Goal: Communication & Community: Answer question/provide support

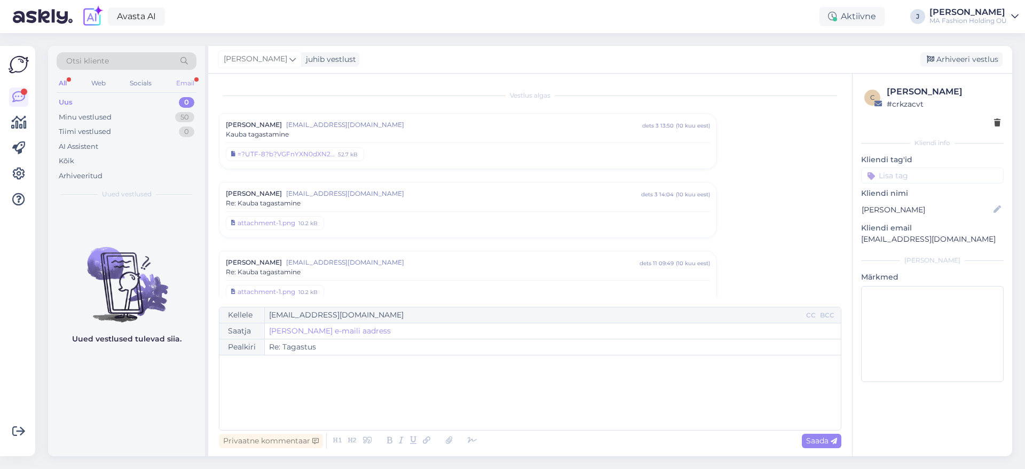
click at [186, 83] on div "Email" at bounding box center [185, 83] width 22 height 14
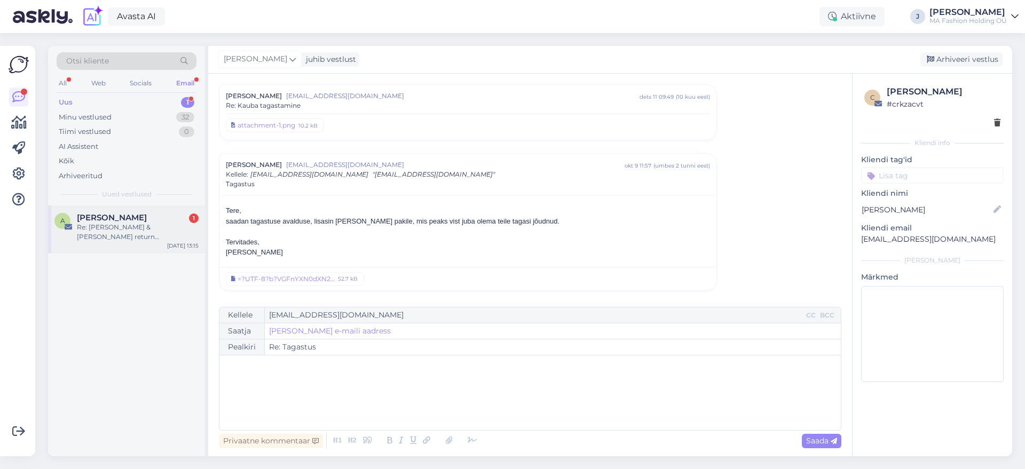
click at [154, 211] on div "A [PERSON_NAME] 1 Re: [PERSON_NAME] & [PERSON_NAME] return 202508/eu/417 [DATE]…" at bounding box center [126, 229] width 157 height 48
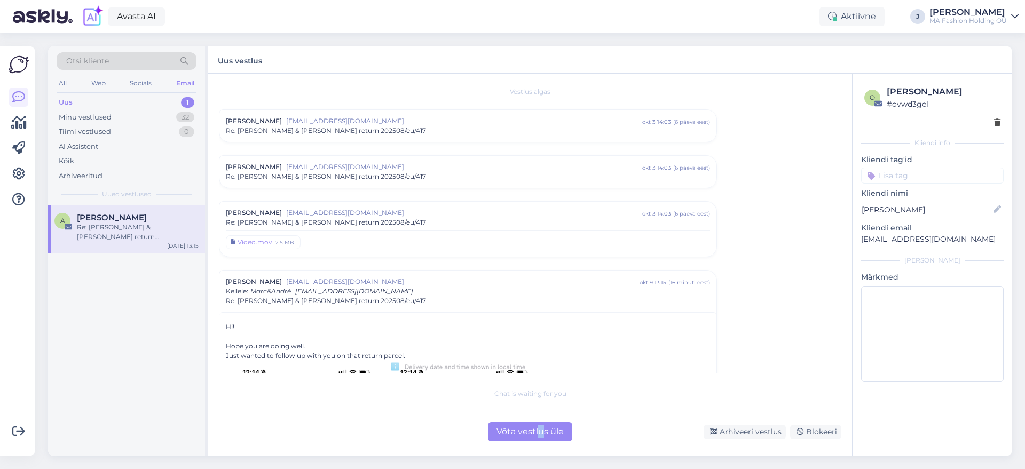
click at [537, 423] on div "Chat is waiting for you Võta vestlus üle Arhiveeri vestlus Blokeeri" at bounding box center [530, 412] width 622 height 59
click at [500, 432] on div "Võta vestlus üle" at bounding box center [530, 431] width 84 height 19
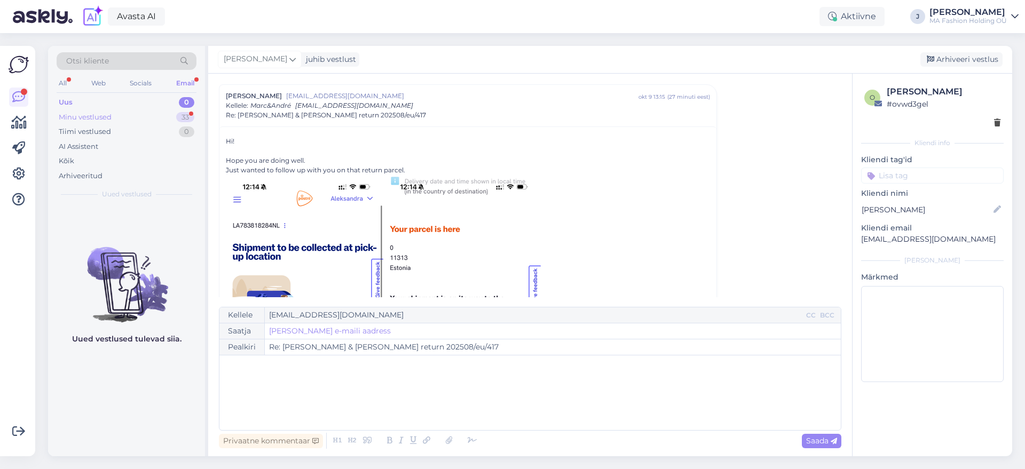
click at [158, 115] on div "Minu vestlused 33" at bounding box center [127, 117] width 140 height 15
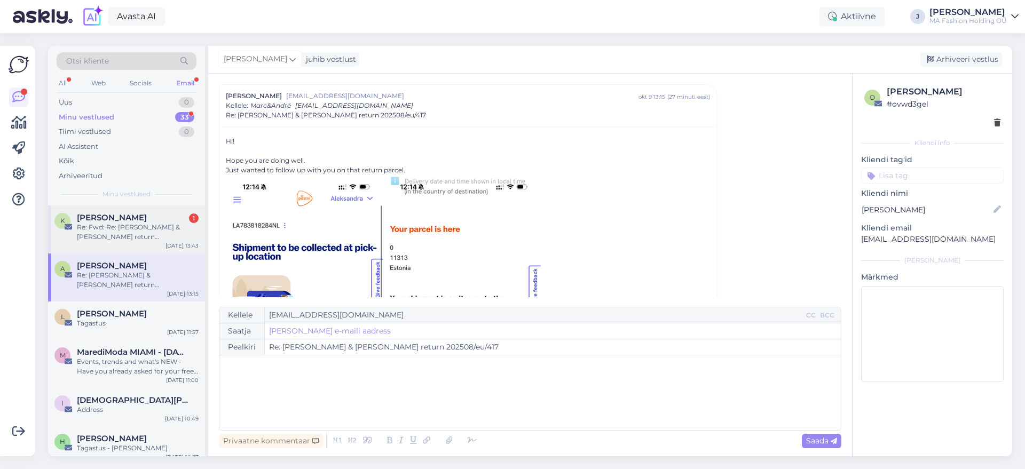
click at [141, 247] on div "K Kälina Sarv 1 Re: Fwd: Re: Marc & Andre return 202508/eu/417 Oct 9 13:43" at bounding box center [126, 229] width 157 height 48
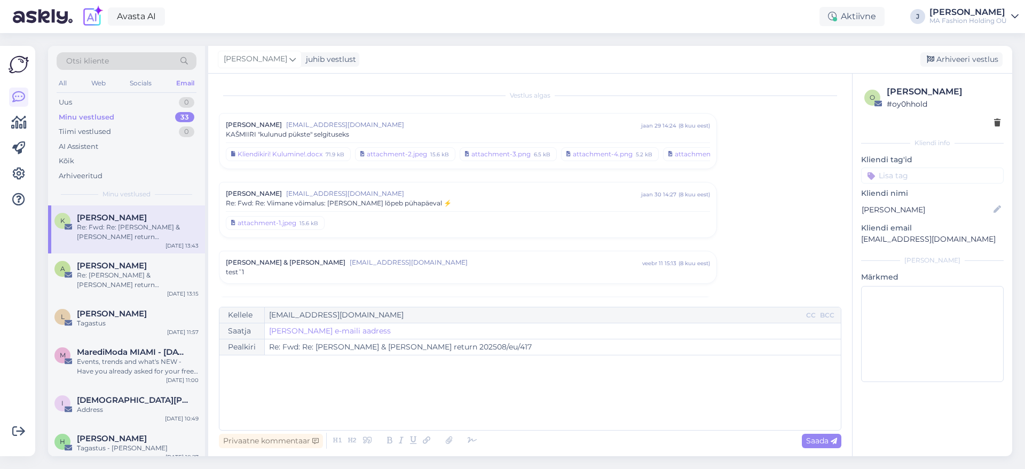
scroll to position [2650, 0]
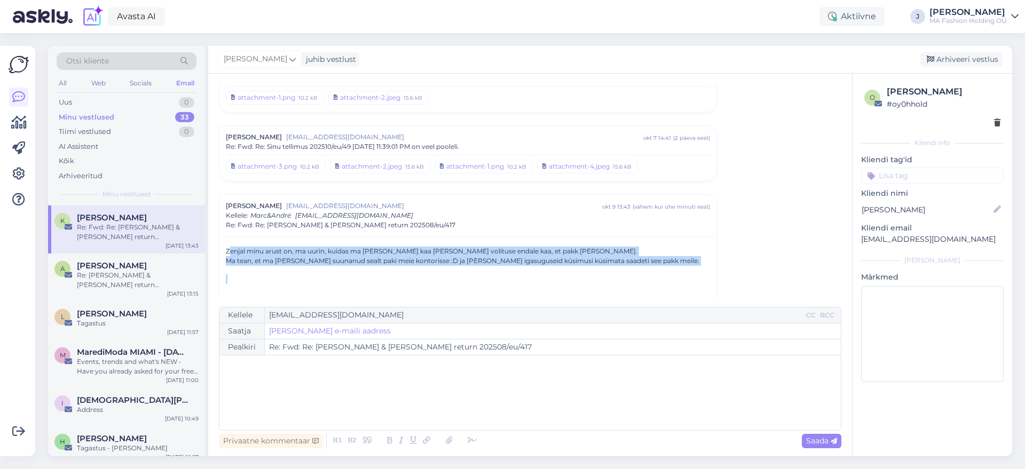
drag, startPoint x: 651, startPoint y: 269, endPoint x: 225, endPoint y: 244, distance: 426.6
click at [248, 247] on p "Zenjal minu arust on, ma uurin, kuidas ma saan endale kaa selle volituse endale…" at bounding box center [468, 256] width 484 height 19
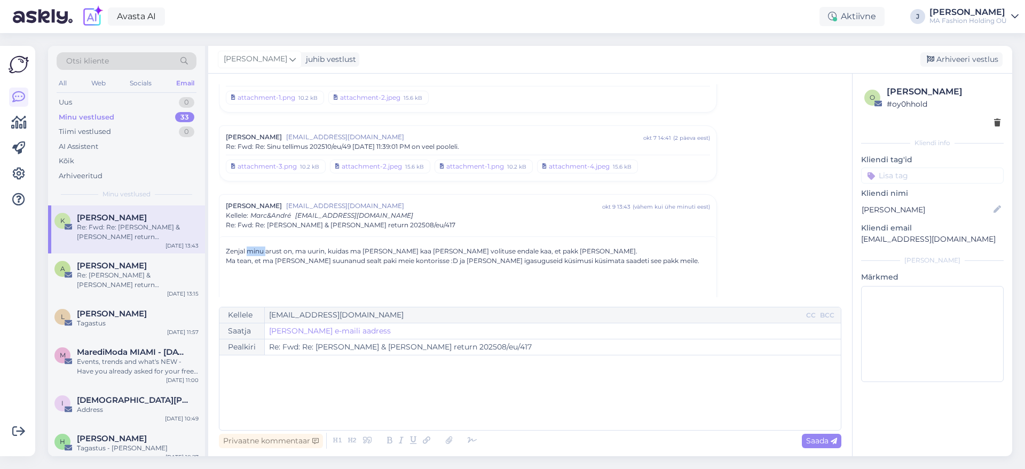
click at [248, 247] on p "Zenjal minu arust on, ma uurin, kuidas ma saan endale kaa selle volituse endale…" at bounding box center [468, 256] width 484 height 19
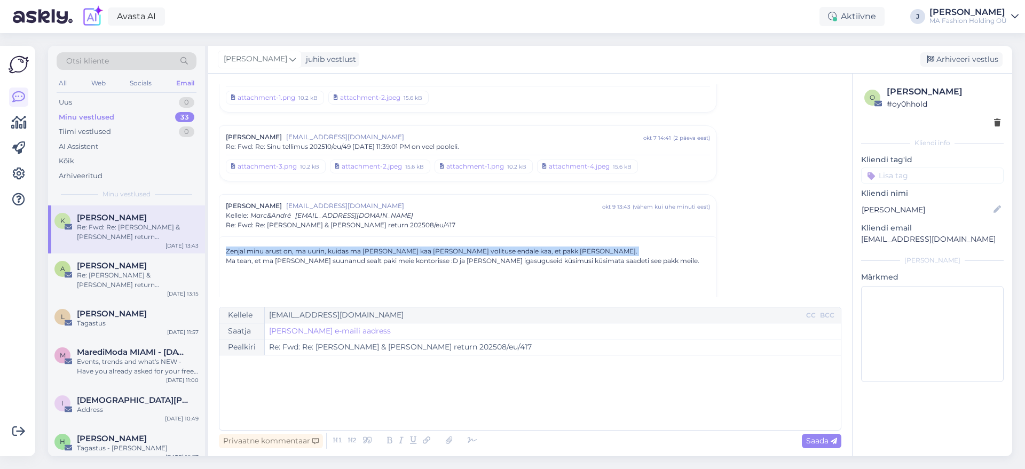
click at [248, 247] on p "Zenjal minu arust on, ma uurin, kuidas ma saan endale kaa selle volituse endale…" at bounding box center [468, 256] width 484 height 19
click at [271, 254] on p "Zenjal minu arust on, ma uurin, kuidas ma saan endale kaa selle volituse endale…" at bounding box center [468, 256] width 484 height 19
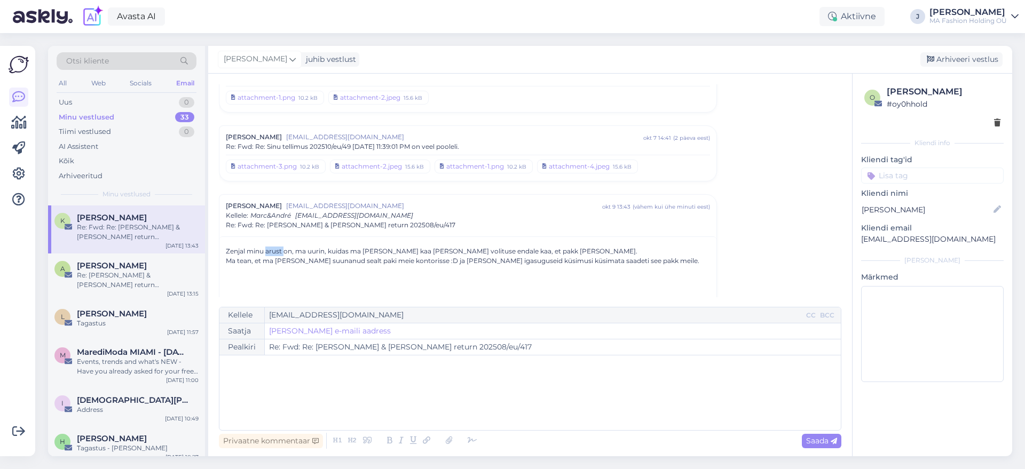
click at [271, 254] on p "Zenjal minu arust on, ma uurin, kuidas ma saan endale kaa selle volituse endale…" at bounding box center [468, 256] width 484 height 19
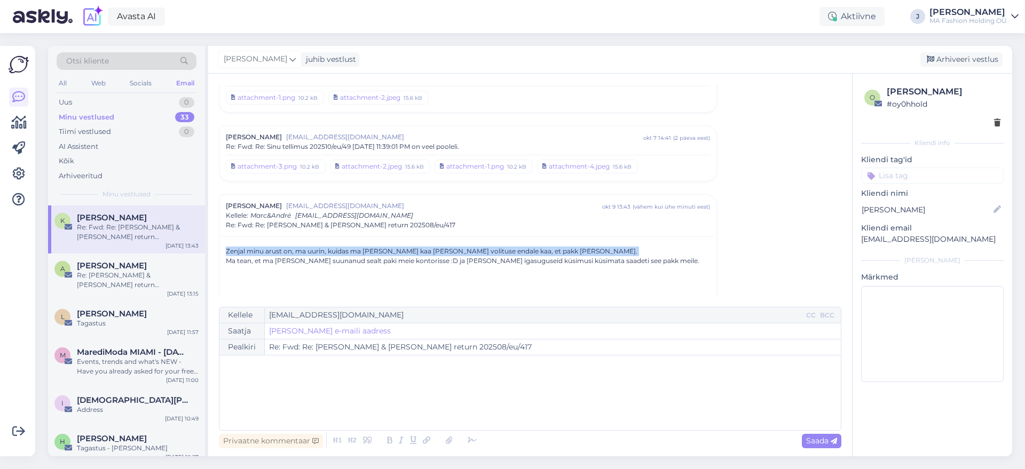
click at [271, 254] on p "Zenjal minu arust on, ma uurin, kuidas ma saan endale kaa selle volituse endale…" at bounding box center [468, 256] width 484 height 19
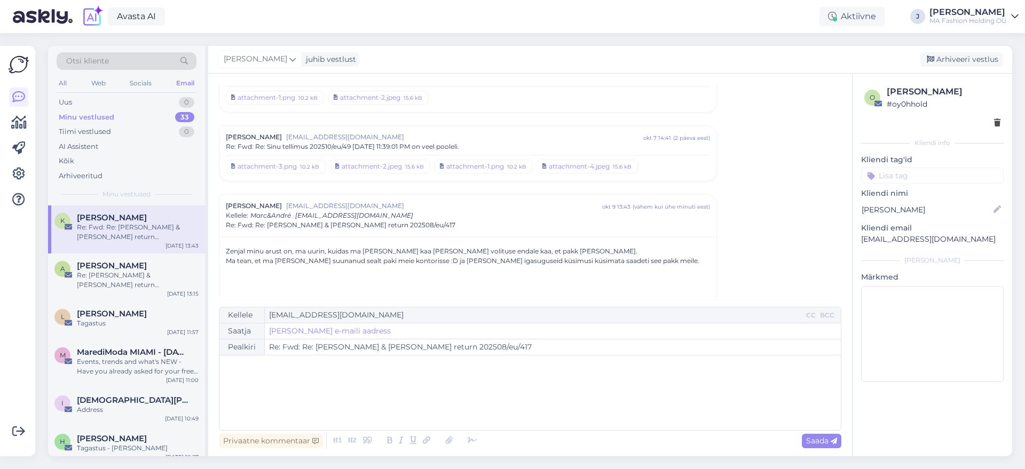
click at [304, 260] on p "Zenjal minu arust on, ma uurin, kuidas ma saan endale kaa selle volituse endale…" at bounding box center [468, 256] width 484 height 19
click at [273, 250] on p "Zenjal minu arust on, ma uurin, kuidas ma saan endale kaa selle volituse endale…" at bounding box center [468, 256] width 484 height 19
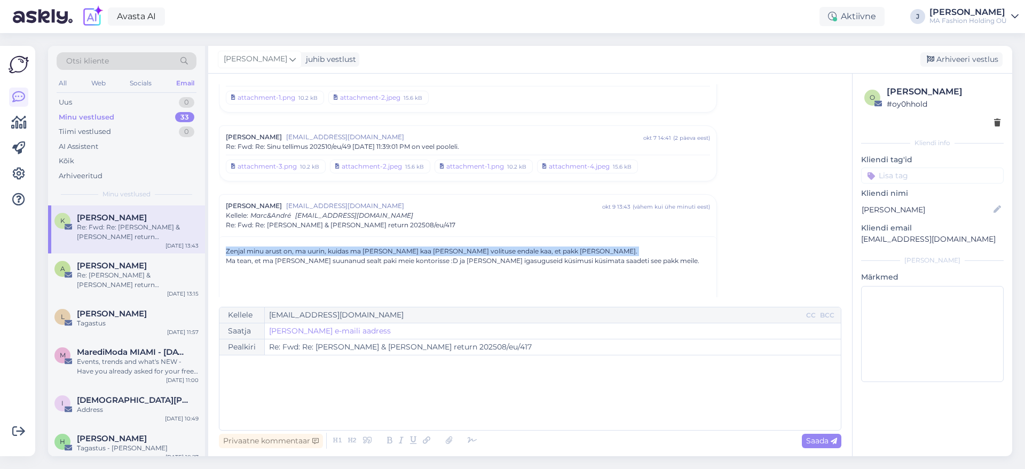
click at [273, 250] on p "Zenjal minu arust on, ma uurin, kuidas ma saan endale kaa selle volituse endale…" at bounding box center [468, 256] width 484 height 19
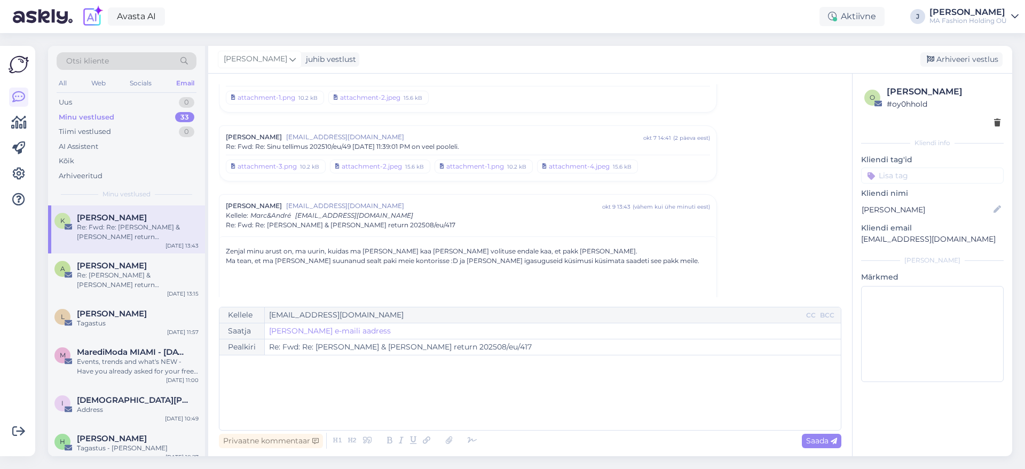
click at [296, 265] on p "Zenjal minu arust on, ma uurin, kuidas ma saan endale kaa selle volituse endale…" at bounding box center [468, 256] width 484 height 19
click at [289, 265] on div at bounding box center [289, 265] width 0 height 0
click at [284, 261] on p "Zenjal minu arust on, ma uurin, kuidas ma saan endale kaa selle volituse endale…" at bounding box center [468, 256] width 484 height 19
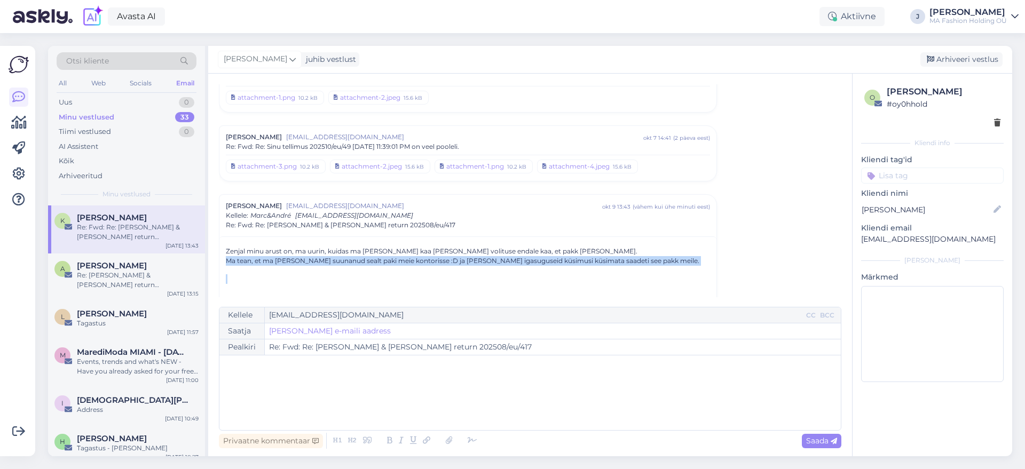
click at [284, 261] on p "Zenjal minu arust on, ma uurin, kuidas ma saan endale kaa selle volituse endale…" at bounding box center [468, 256] width 484 height 19
click at [379, 258] on p "Zenjal minu arust on, ma uurin, kuidas ma saan endale kaa selle volituse endale…" at bounding box center [468, 256] width 484 height 19
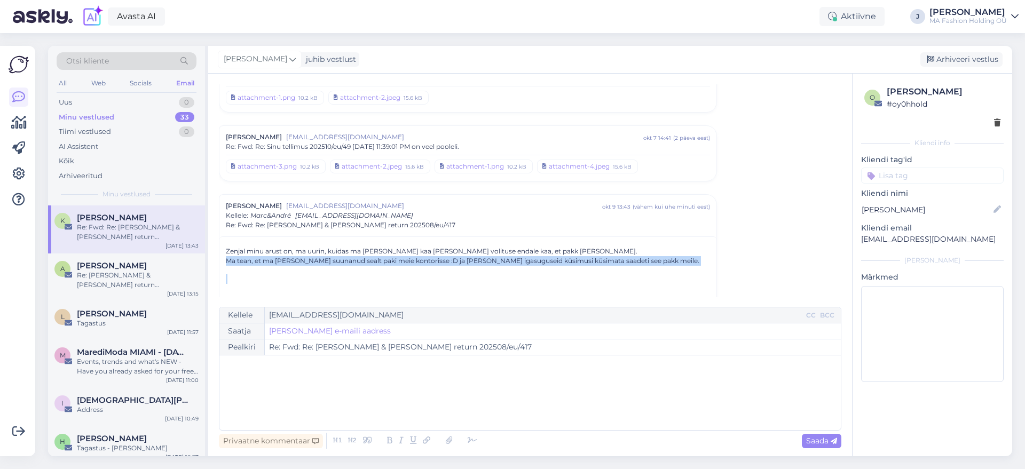
click at [410, 277] on p at bounding box center [468, 283] width 484 height 19
click at [446, 265] on p "Zenjal minu arust on, ma uurin, kuidas ma saan endale kaa selle volituse endale…" at bounding box center [468, 256] width 484 height 19
click at [439, 265] on div at bounding box center [439, 265] width 0 height 0
click at [401, 264] on p "Zenjal minu arust on, ma uurin, kuidas ma saan endale kaa selle volituse endale…" at bounding box center [468, 256] width 484 height 19
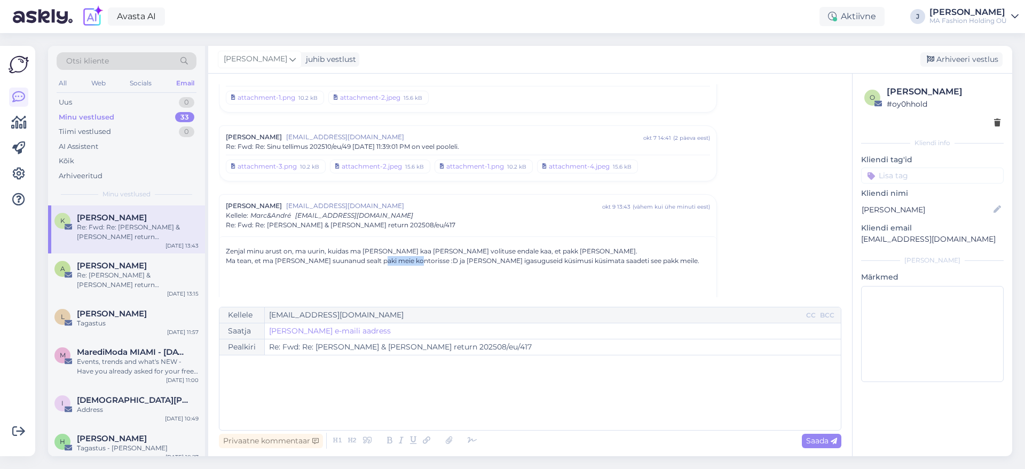
click at [401, 264] on p "Zenjal minu arust on, ma uurin, kuidas ma saan endale kaa selle volituse endale…" at bounding box center [468, 256] width 484 height 19
click at [380, 276] on p at bounding box center [468, 283] width 484 height 19
click at [388, 258] on p "Zenjal minu arust on, ma uurin, kuidas ma saan endale kaa selle volituse endale…" at bounding box center [468, 256] width 484 height 19
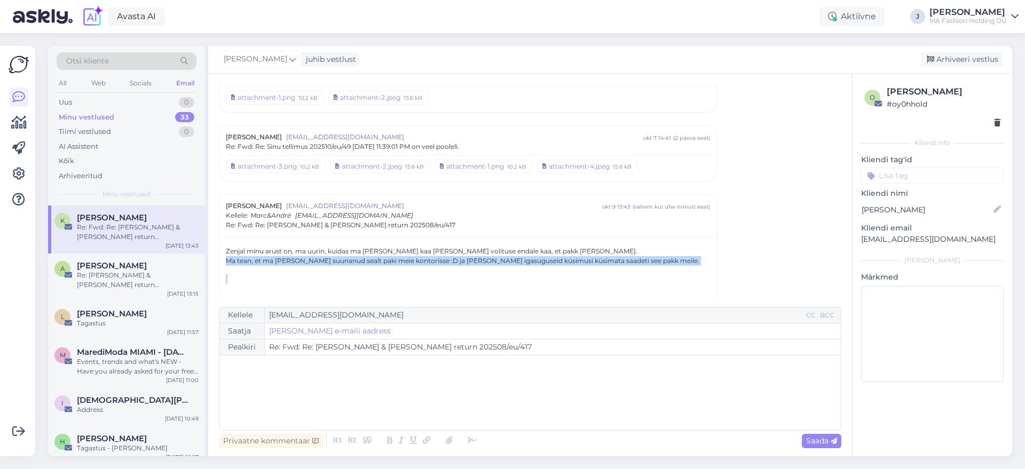
click at [388, 258] on p "Zenjal minu arust on, ma uurin, kuidas ma saan endale kaa selle volituse endale…" at bounding box center [468, 256] width 484 height 19
click at [381, 251] on p "Zenjal minu arust on, ma uurin, kuidas ma saan endale kaa selle volituse endale…" at bounding box center [468, 256] width 484 height 19
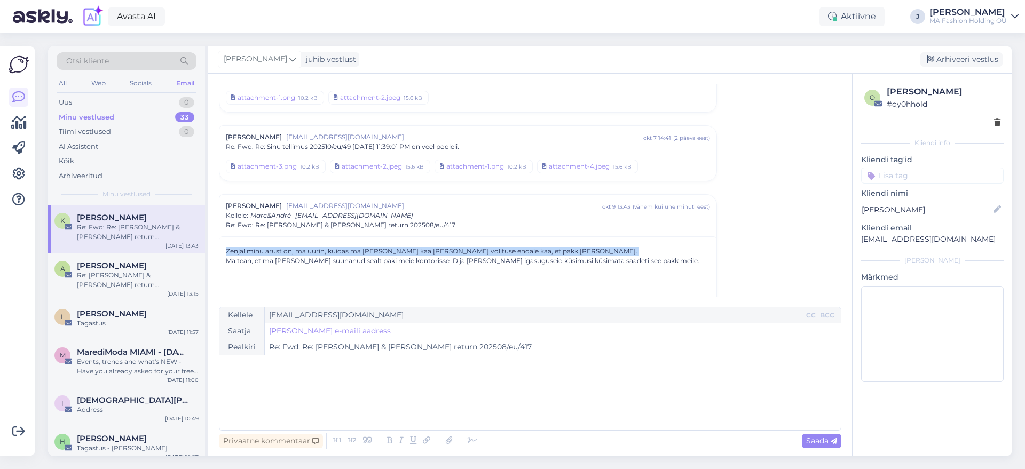
click at [381, 251] on p "Zenjal minu arust on, ma uurin, kuidas ma saan endale kaa selle volituse endale…" at bounding box center [468, 256] width 484 height 19
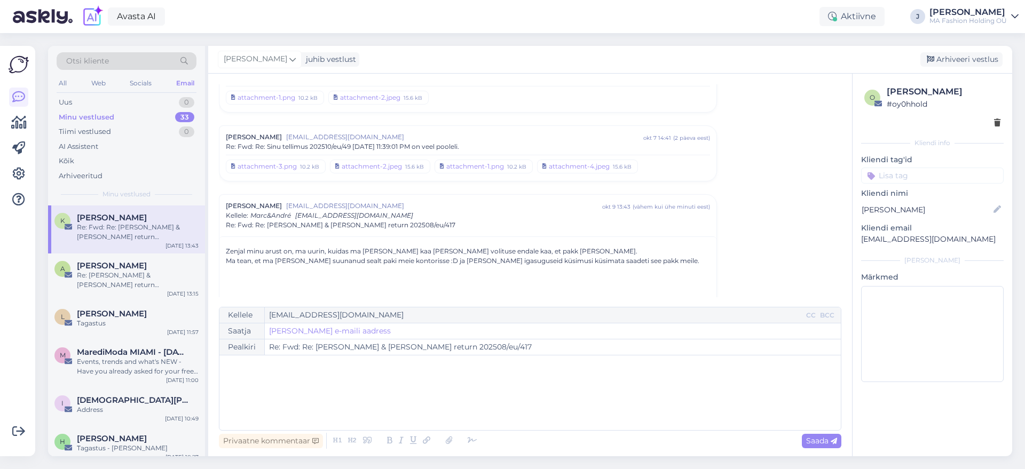
click at [379, 258] on p "Zenjal minu arust on, ma uurin, kuidas ma saan endale kaa selle volituse endale…" at bounding box center [468, 256] width 484 height 19
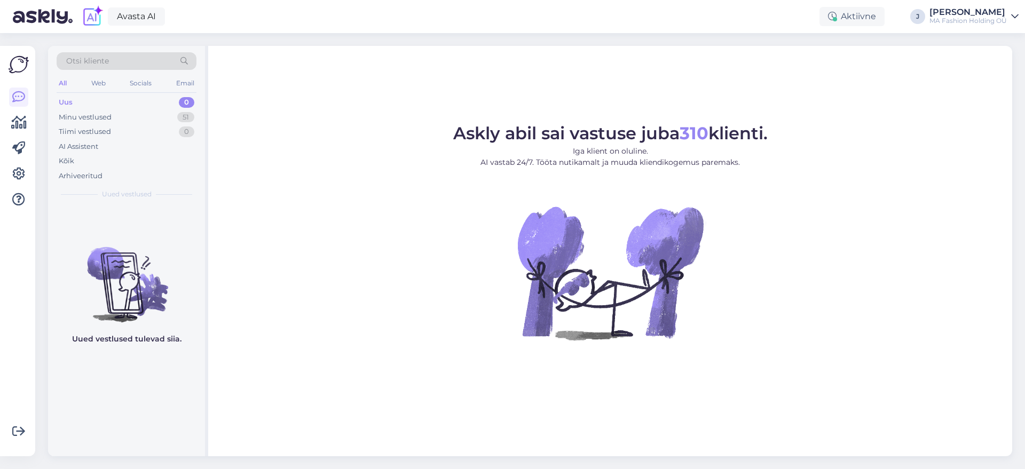
click at [85, 93] on div "Otsi kliente All Web Socials Email Uus 0 Minu vestlused 51 Tiimi vestlused 0 AI…" at bounding box center [126, 126] width 157 height 160
click at [88, 89] on div "All Web Socials Email" at bounding box center [127, 84] width 140 height 17
click at [102, 82] on div "Web" at bounding box center [98, 83] width 19 height 14
click at [181, 62] on icon at bounding box center [184, 61] width 16 height 7
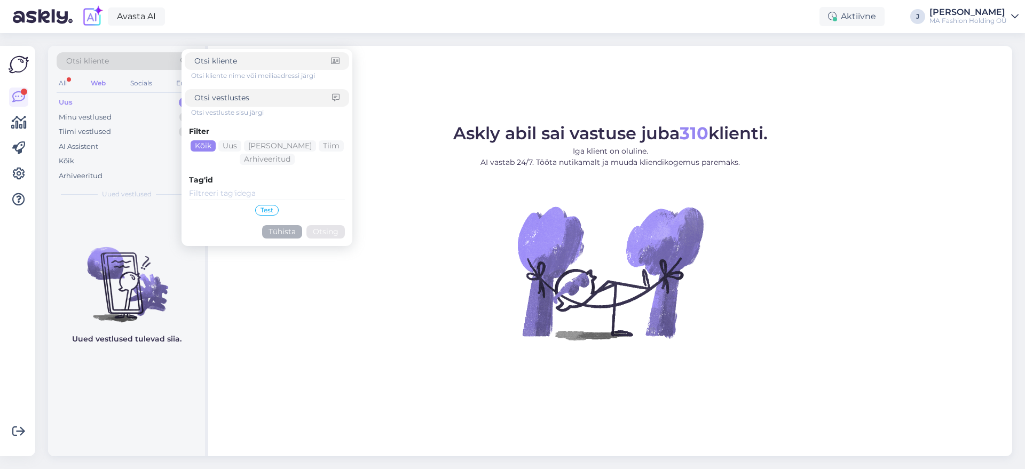
click at [186, 76] on div "Otsi kliente nime või meiliaadressi järgi Otsi vestluste sisu järgi Filter Kõik…" at bounding box center [267, 147] width 164 height 191
click at [183, 84] on form "Otsi kliente nime või meiliaadressi järgi Otsi vestluste sisu järgi Filter Kõik…" at bounding box center [266, 147] width 171 height 197
click at [180, 86] on div "Email" at bounding box center [185, 83] width 22 height 14
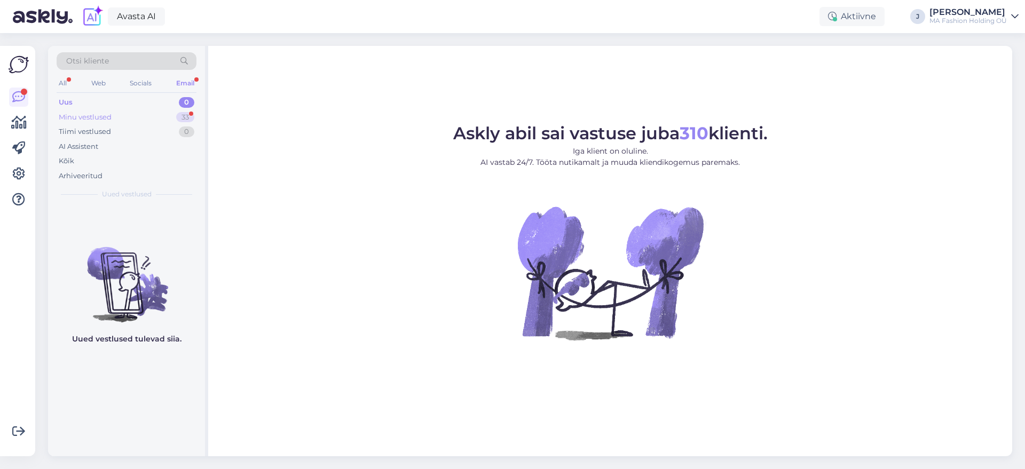
click at [177, 118] on div "33" at bounding box center [185, 117] width 18 height 11
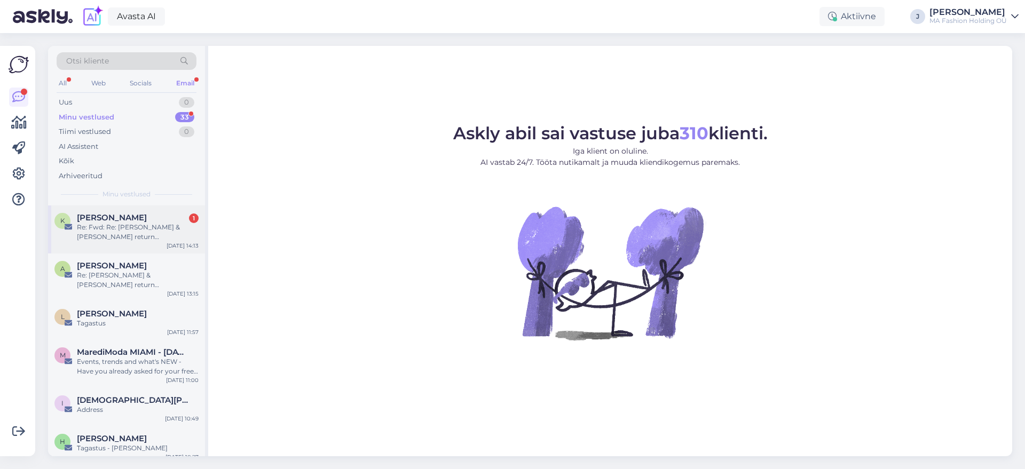
click at [173, 214] on div "Kälina Sarv 1" at bounding box center [138, 218] width 122 height 10
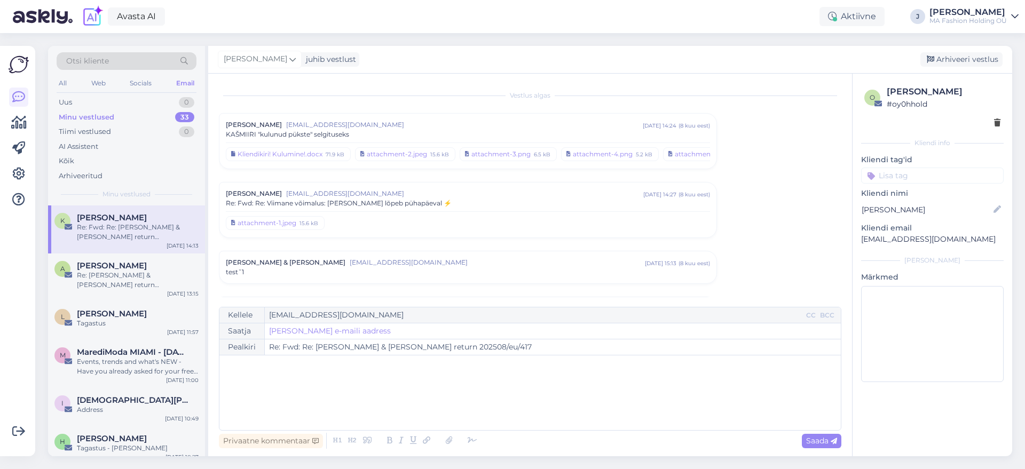
scroll to position [2719, 0]
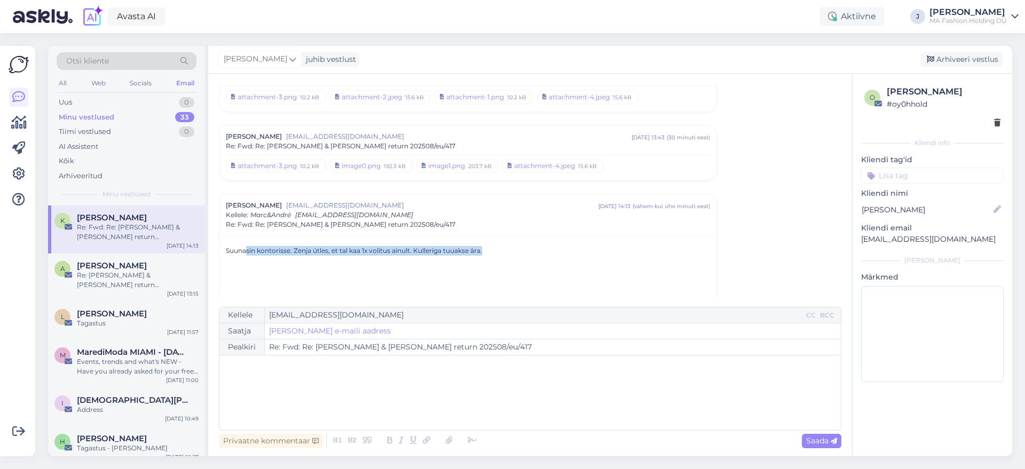
drag, startPoint x: 488, startPoint y: 255, endPoint x: 245, endPoint y: 248, distance: 243.4
click at [245, 248] on p "Suunasin kontorisse. Zenja ütles, et tal kaa 1x volitus ainult. Kulleriga tuuak…" at bounding box center [468, 251] width 484 height 10
click at [275, 252] on p "Suunasin kontorisse. Zenja ütles, et tal kaa 1x volitus ainult. Kulleriga tuuak…" at bounding box center [468, 251] width 484 height 10
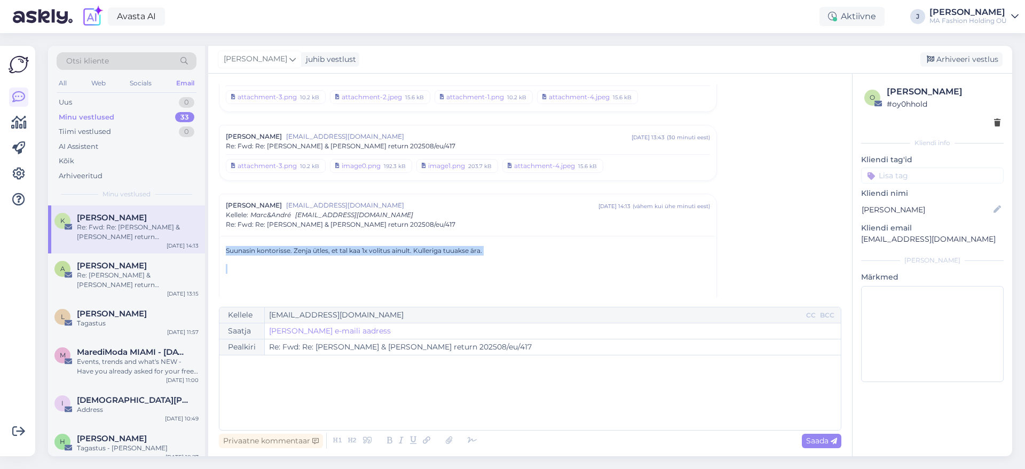
click at [321, 252] on p "Suunasin kontorisse. Zenja ütles, et tal kaa 1x volitus ainult. Kulleriga tuuak…" at bounding box center [468, 251] width 484 height 10
click at [55, 81] on div "Otsi kliente All Web Socials Email Uus 0 Minu vestlused 33 Tiimi vestlused 0 AI…" at bounding box center [126, 126] width 157 height 160
click at [63, 79] on div "All" at bounding box center [63, 83] width 12 height 14
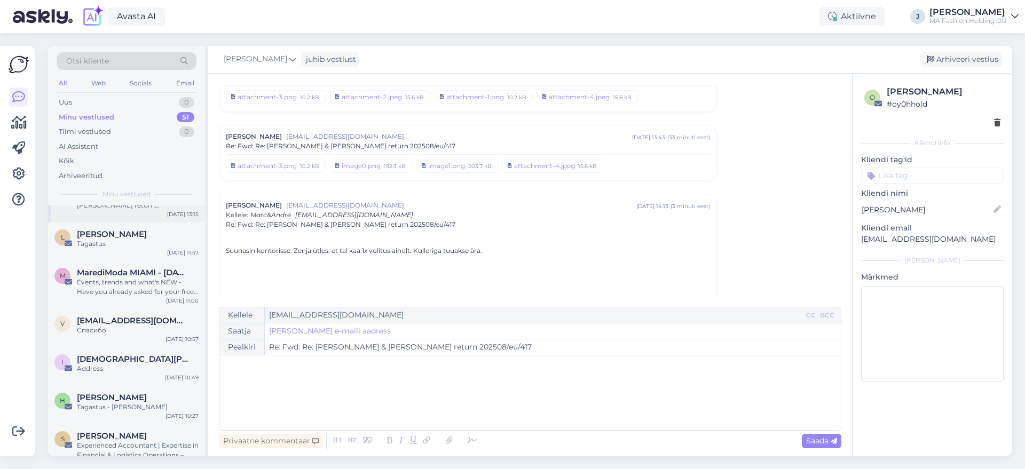
scroll to position [0, 0]
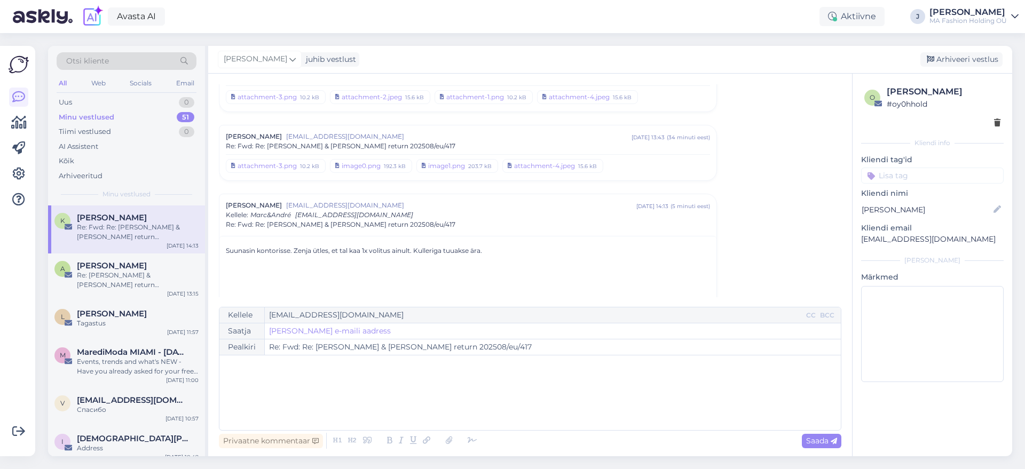
click at [113, 123] on div "Minu vestlused 51" at bounding box center [127, 117] width 140 height 15
click at [93, 85] on div "Web" at bounding box center [98, 83] width 19 height 14
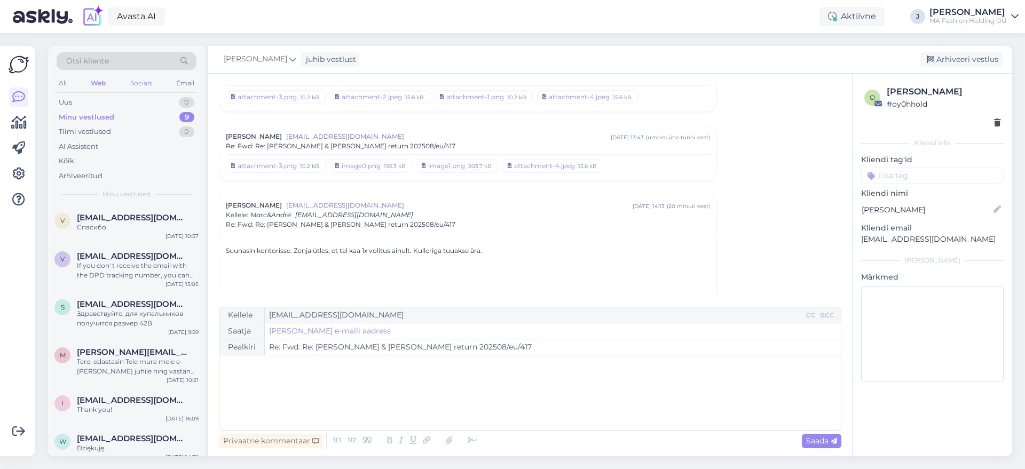
click at [134, 84] on div "Socials" at bounding box center [141, 83] width 26 height 14
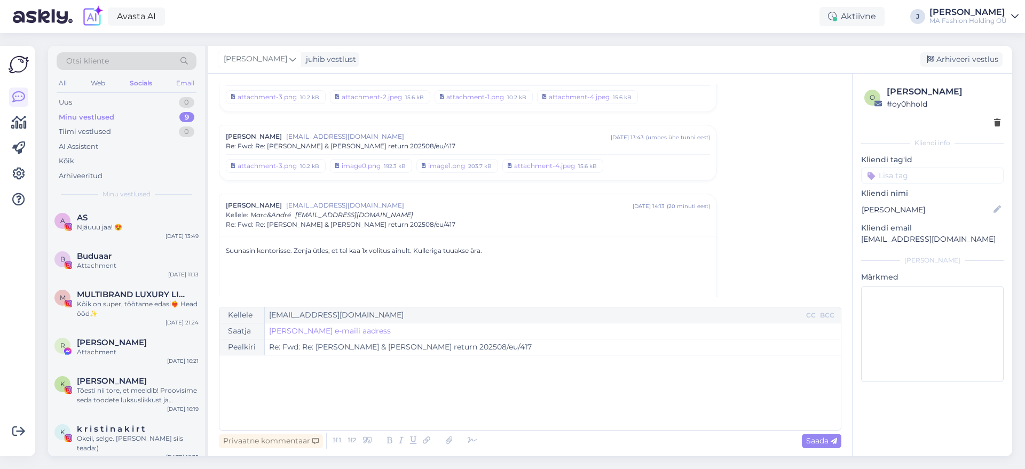
click at [179, 86] on div "Email" at bounding box center [185, 83] width 22 height 14
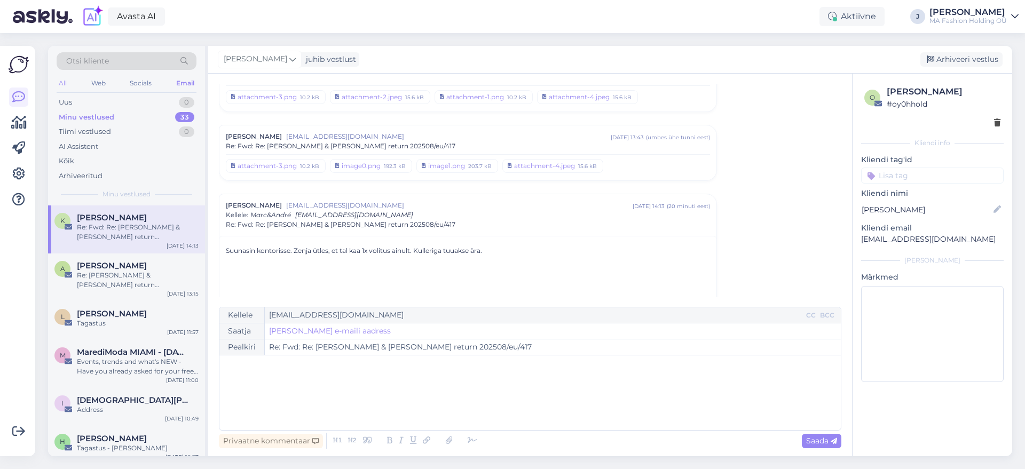
click at [62, 86] on div "All" at bounding box center [63, 83] width 12 height 14
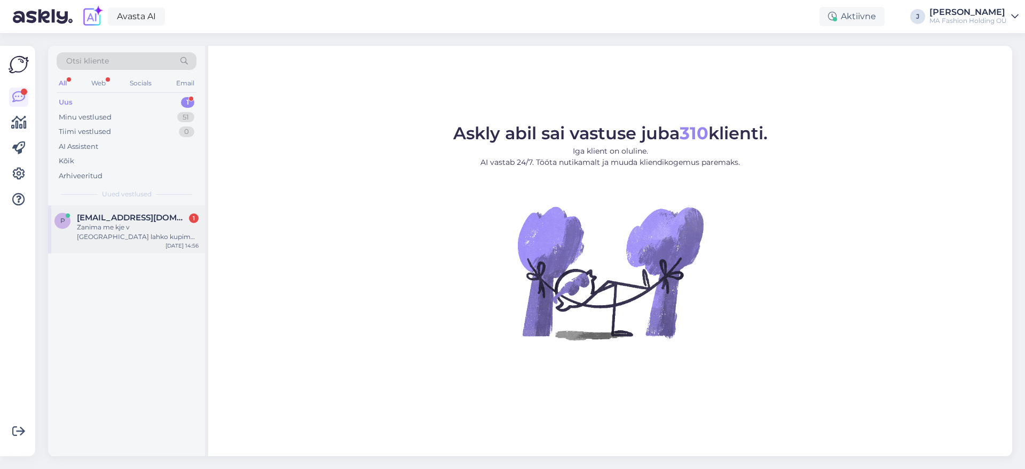
click at [95, 223] on div "Zanima me kje v [GEOGRAPHIC_DATA] lahko kupim izdelke" at bounding box center [138, 232] width 122 height 19
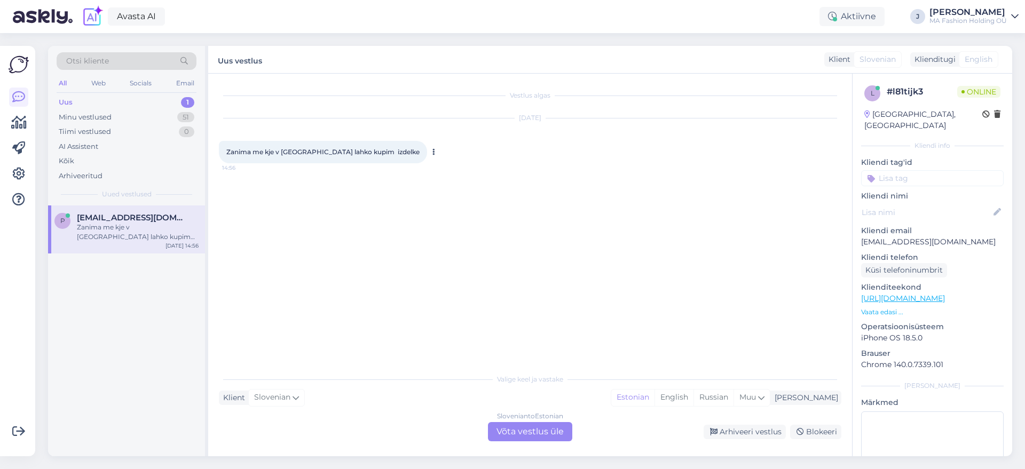
click at [344, 149] on span "Zanima me kje v [GEOGRAPHIC_DATA] lahko kupim izdelke" at bounding box center [322, 152] width 193 height 8
click at [351, 171] on div "[DATE] Zanima me kje v [GEOGRAPHIC_DATA] lahko kupim izdelke 14:56" at bounding box center [530, 141] width 622 height 68
click at [343, 146] on div "Zanima me kje v [GEOGRAPHIC_DATA] lahko kupim izdelke 14:56" at bounding box center [323, 152] width 208 height 22
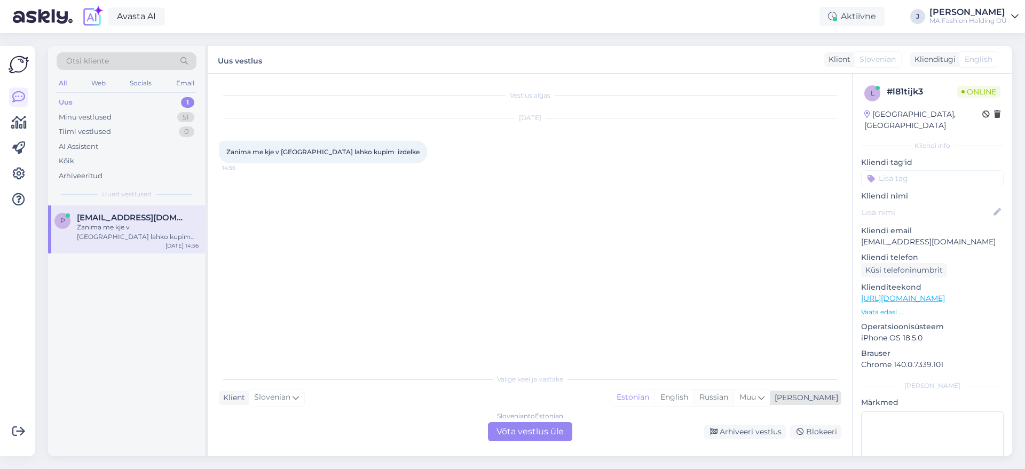
click at [733, 396] on div "Russian" at bounding box center [713, 398] width 40 height 16
click at [560, 435] on div "[DEMOGRAPHIC_DATA] to Russian Võta vestlus üle" at bounding box center [530, 431] width 84 height 19
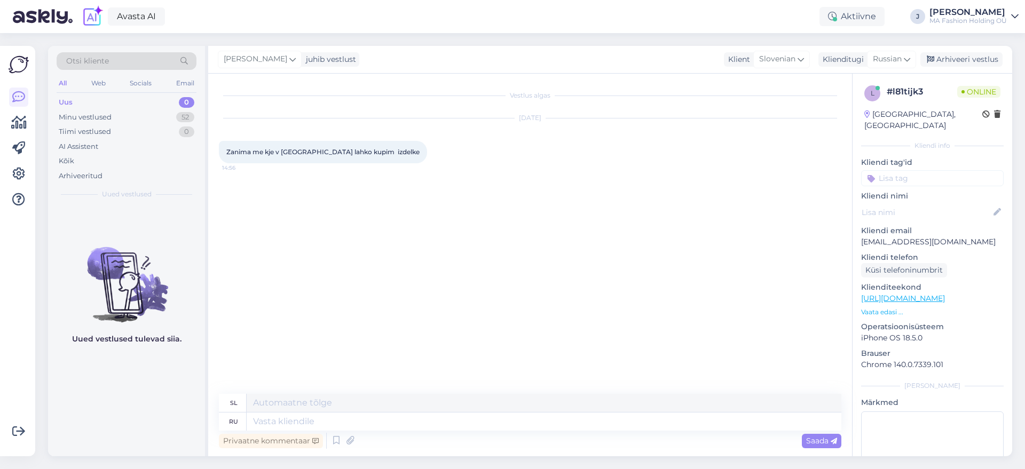
drag, startPoint x: 306, startPoint y: 160, endPoint x: 634, endPoint y: 153, distance: 327.7
click at [634, 153] on div "[DATE] Zanima me kje v [GEOGRAPHIC_DATA] lahko kupim izdelke 14:56" at bounding box center [530, 141] width 622 height 68
click at [430, 152] on button at bounding box center [433, 152] width 6 height 10
click at [447, 200] on link "Näita Russian tõlget" at bounding box center [476, 197] width 93 height 14
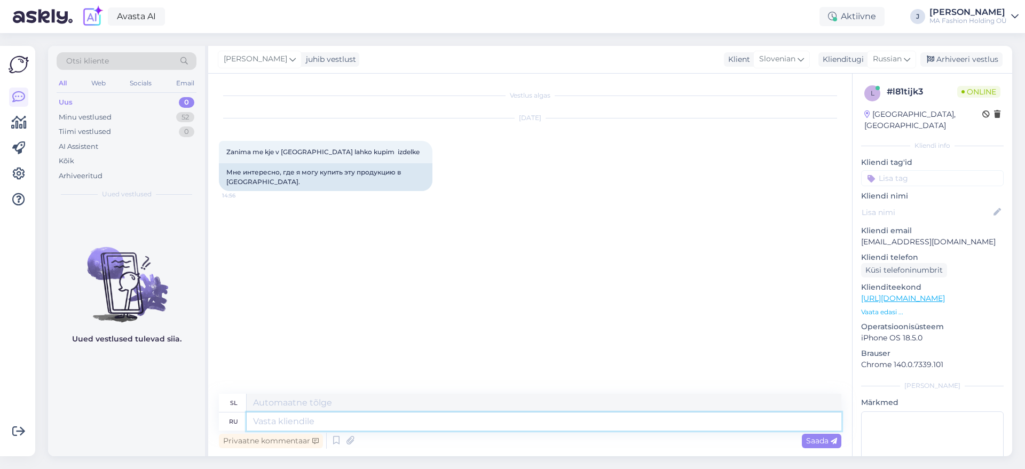
click at [374, 418] on textarea at bounding box center [544, 422] width 594 height 18
type textarea "В"
type textarea "V"
type textarea "В [GEOGRAPHIC_DATA]"
type textarea "V [GEOGRAPHIC_DATA]"
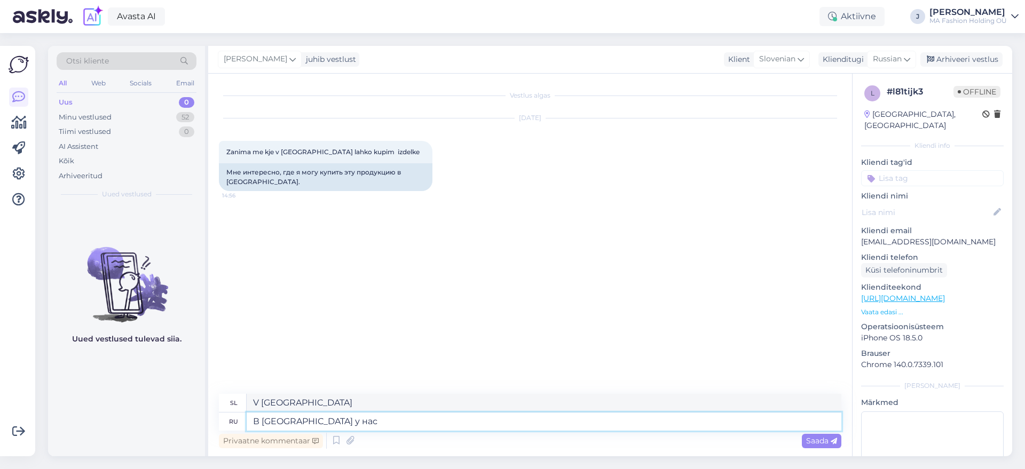
type textarea "В [GEOGRAPHIC_DATA] у нас"
type textarea "V [GEOGRAPHIC_DATA] imamo"
type textarea "В [GEOGRAPHIC_DATA] у нас нет"
type textarea "V [GEOGRAPHIC_DATA] nimamo"
type textarea "В [GEOGRAPHIC_DATA] у нас нет розничных"
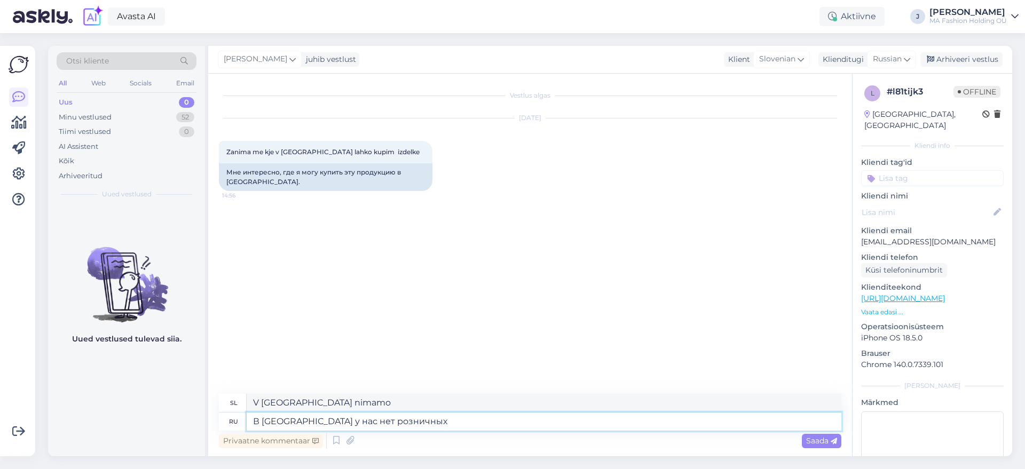
type textarea "V [GEOGRAPHIC_DATA] nimamo prodajnih mest."
type textarea "В [GEOGRAPHIC_DATA] у нас нет розничных магазинов"
type textarea "V [GEOGRAPHIC_DATA] nimamo nobenih trgovin na drobno."
type textarea "В [GEOGRAPHIC_DATA] у нас нет розничных магазинов, но"
type textarea "V [GEOGRAPHIC_DATA] nimamo nobenih trgovin na drobno, vendar"
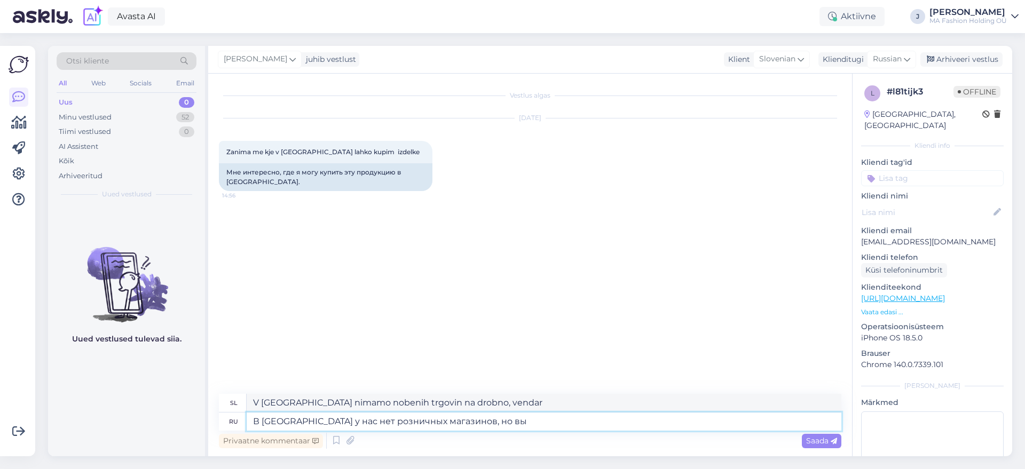
type textarea "В [GEOGRAPHIC_DATA] у нас нет розничных магазинов, но вы"
type textarea "V [GEOGRAPHIC_DATA] nimamo nobenih trgovin na drobno, vi pa"
click at [253, 422] on textarea "В [GEOGRAPHIC_DATA] у нас нет розничных магазинов, но вы" at bounding box center [544, 422] width 594 height 18
type textarea "ДоВ словении у нас нет розничных магазинов, но вы"
type textarea "Na Daljnem vzhodu Slovenije nimamo nobenih trgovin na drobno, vi pa"
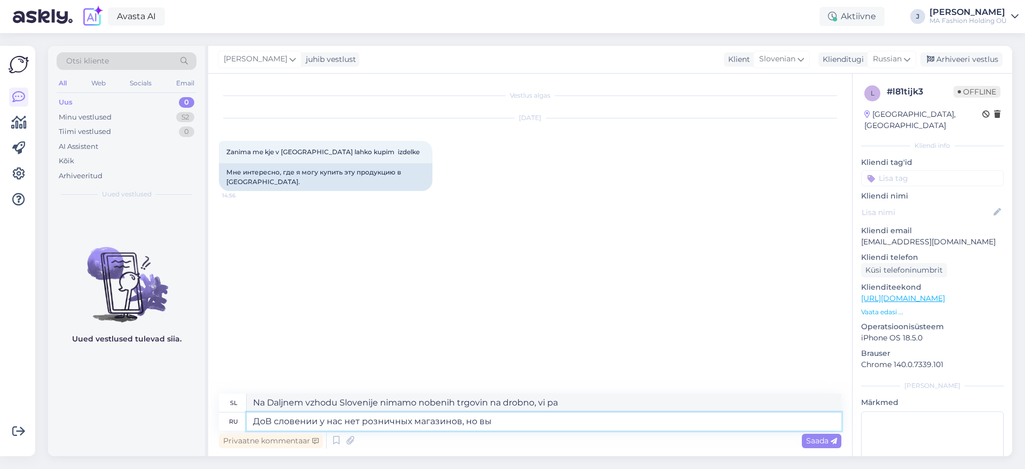
type textarea "ДобВ словении у нас нет розничных магазинов, но вы"
type textarea "V [GEOGRAPHIC_DATA] nimamo nobenih trgovin na drobno, ampak vi"
type textarea "ДобрВ словении у нас нет розничных магазинов, но вы"
type textarea "V [GEOGRAPHIC_DATA] nimamo nobenih trgovin na drobno, vi pa"
type textarea "Добрый дВ [GEOGRAPHIC_DATA] у нас нет розничных магазинов, но вы"
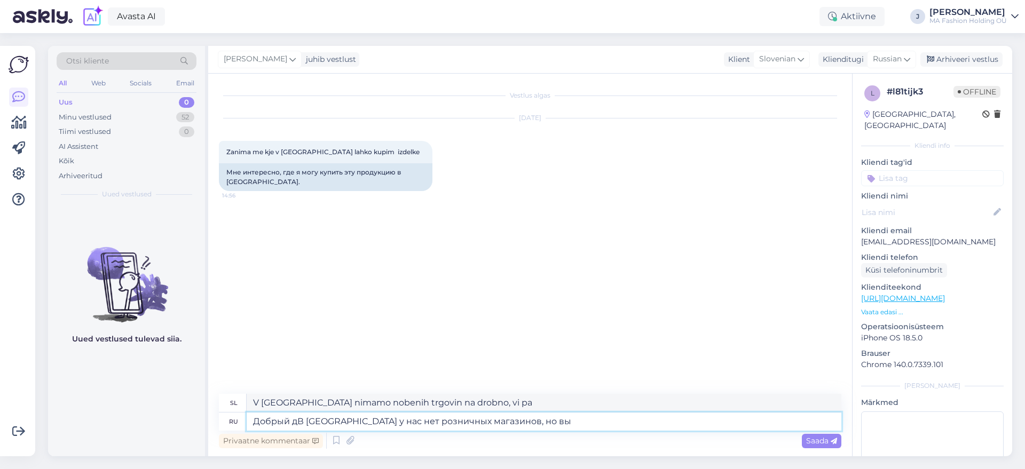
type textarea "Dobro. V [GEOGRAPHIC_DATA] nimamo nobenih trgovin na drobno, ampak vi"
type textarea "Добрый деВ словении у нас нет розничных магазинов, но вы"
type textarea "Dobro dV [GEOGRAPHIC_DATA] nimamo nobenih trgovin na drobno, ampak vi"
type textarea "Добрый деньВ словении у нас нет розничных магазинов, но вы"
type textarea "Dober [PERSON_NAME], v [GEOGRAPHIC_DATA] nimamo nobenih trgovin na [GEOGRAPHIC_…"
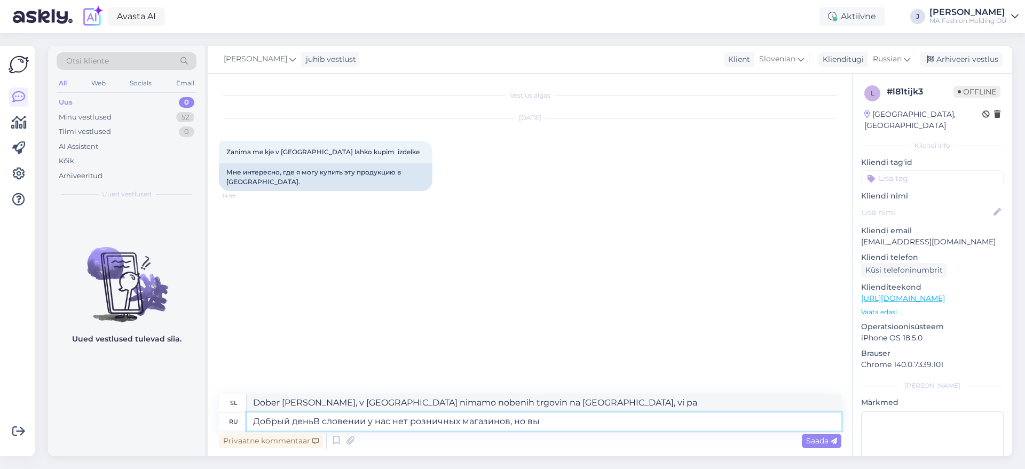
type textarea "Добрый день!В [GEOGRAPHIC_DATA] у нас нет розничных магазинов, но вы"
type textarea "Dober [PERSON_NAME]! V [GEOGRAPHIC_DATA] nimamo nobenih trgovin na drobno, vi pa"
click at [557, 425] on textarea "Добрый день! В [GEOGRAPHIC_DATA] у нас нет розничных магазинов, но вы" at bounding box center [544, 422] width 594 height 18
click at [577, 425] on textarea "Добрый день! В [GEOGRAPHIC_DATA] у нас нет розничных магазинов, но вы" at bounding box center [544, 422] width 594 height 18
type textarea "Добрый день! В [GEOGRAPHIC_DATA] у нас нет розничных магазинов, но вы можете"
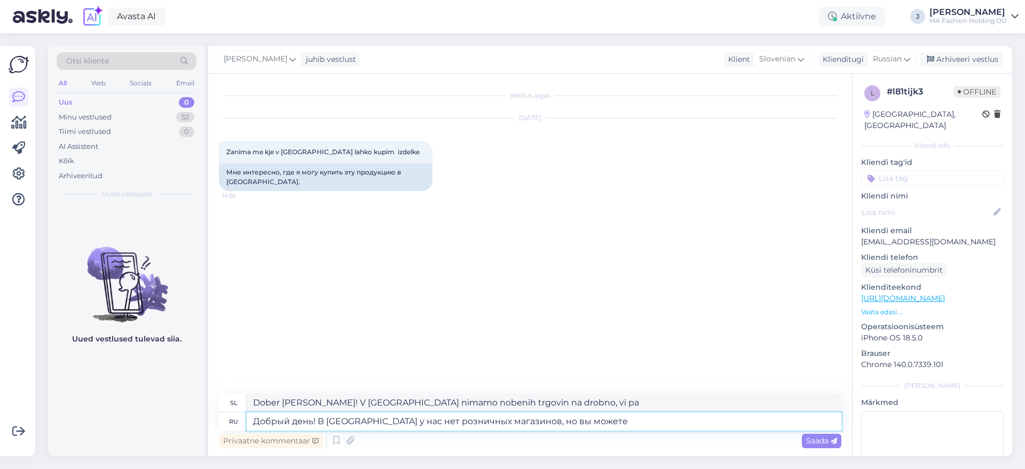
type textarea "Dober [PERSON_NAME]! V [GEOGRAPHIC_DATA] nimamo nobenih trgovin na drobno, lahk…"
type textarea "Добрый день! В [GEOGRAPHIC_DATA] у нас нет розничных магазинов, но вы можете за…"
type textarea "Dober [PERSON_NAME]! V [GEOGRAPHIC_DATA] nimamo nobenih trgovin, lahko pa naroč…"
type textarea "Добрый день! В [GEOGRAPHIC_DATA] у нас нет розничных магазинов, но вы можете за…"
type textarea "Dober [PERSON_NAME]! V [GEOGRAPHIC_DATA] nimamo nobenih trgovin, lahko pa naroč…"
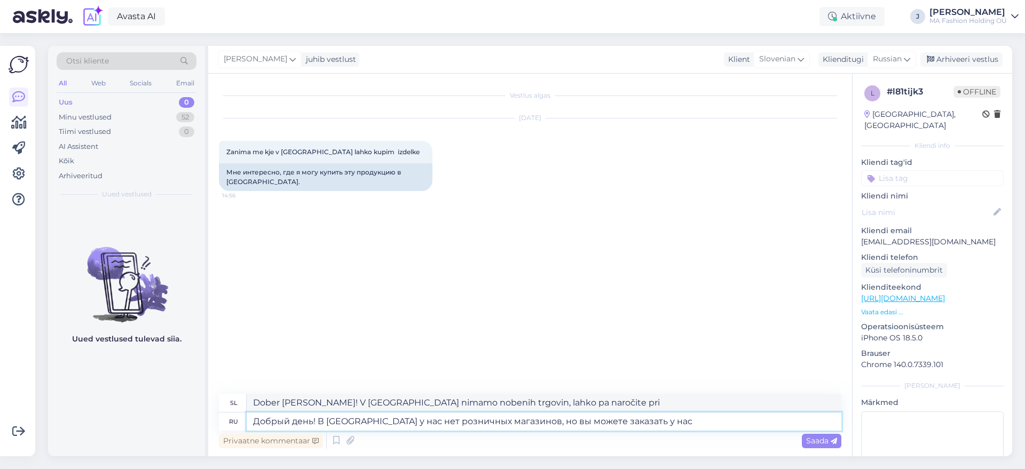
type textarea "Добрый день! В [GEOGRAPHIC_DATA] у нас нет розничных магазинов, но вы можете за…"
type textarea "Dober [PERSON_NAME]! V [GEOGRAPHIC_DATA] nimamo nobenih trgovin, lahko pa naroč…"
type textarea "Добрый день! В [GEOGRAPHIC_DATA] у нас нет розничных магазинов, но вы можете за…"
type textarea "Dober [PERSON_NAME]! V [GEOGRAPHIC_DATA] nimamo nobenih trgovin, lahko pa pri n…"
type textarea "Добрый день! В [GEOGRAPHIC_DATA] у нас нет розничных магазинов, но вы можете за…"
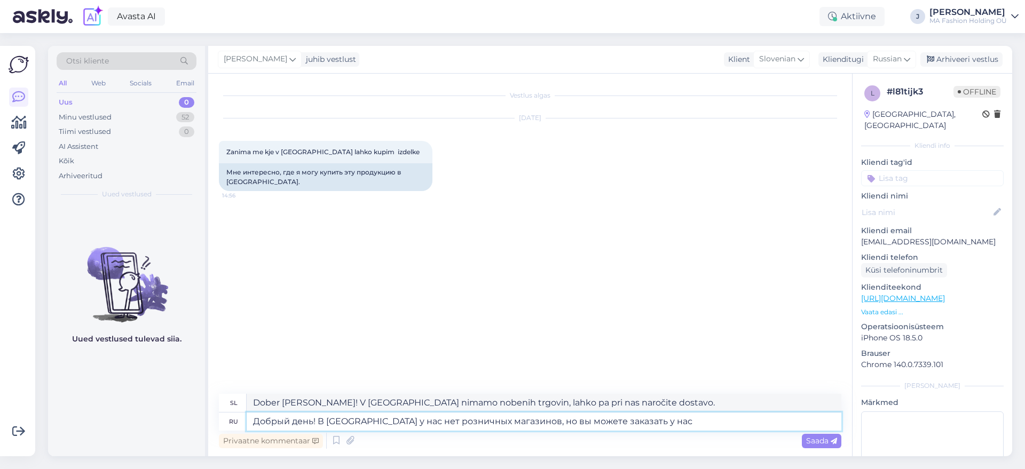
type textarea "Dober [PERSON_NAME]! V [GEOGRAPHIC_DATA] nimamo nobenih trgovin, lahko pa naroč…"
type textarea "Добрый день! В [GEOGRAPHIC_DATA] у нас нет розничных магазинов, но вы можете за…"
type textarea "Dober [PERSON_NAME]! V [GEOGRAPHIC_DATA] nimamo nobenih trgovin, lahko pa naroč…"
type textarea "Добрый день! В [GEOGRAPHIC_DATA] у нас нет розничных магазинов, но вы можете за…"
type textarea "Dober [PERSON_NAME]! V [GEOGRAPHIC_DATA] nimamo nobenih trgovin, lahko pa naroč…"
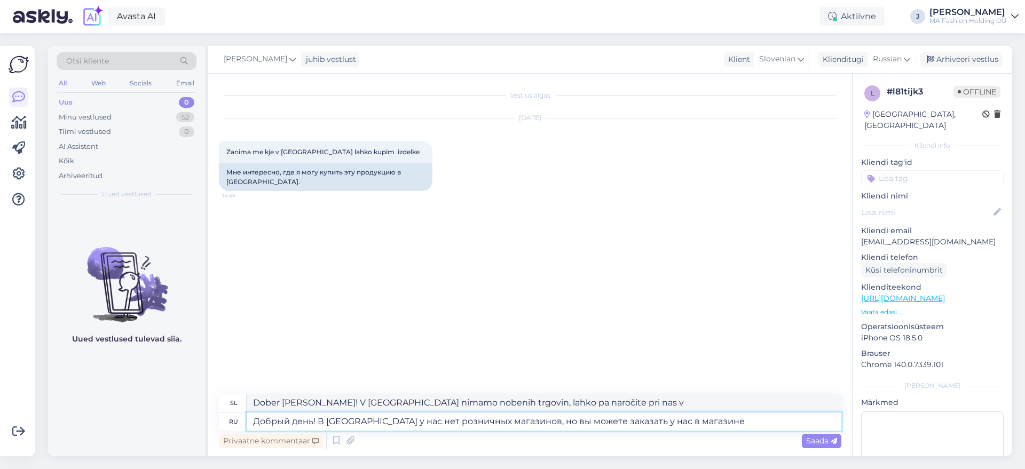
type textarea "Добрый день! В [GEOGRAPHIC_DATA] у нас нет розничных магазинов, но вы можете за…"
type textarea "Dober [PERSON_NAME]! V [GEOGRAPHIC_DATA] nimamo nobenih trgovin, lahko pa naroč…"
type textarea "Добрый день! В [GEOGRAPHIC_DATA] у нас нет розничных магазинов, но вы можете за…"
type textarea "Dober [PERSON_NAME]! V [GEOGRAPHIC_DATA] nimamo nobenih trgovin na drobno, lahk…"
type textarea "Добрый день! В [GEOGRAPHIC_DATA] у нас нет розничных магазинов, но вы можете за…"
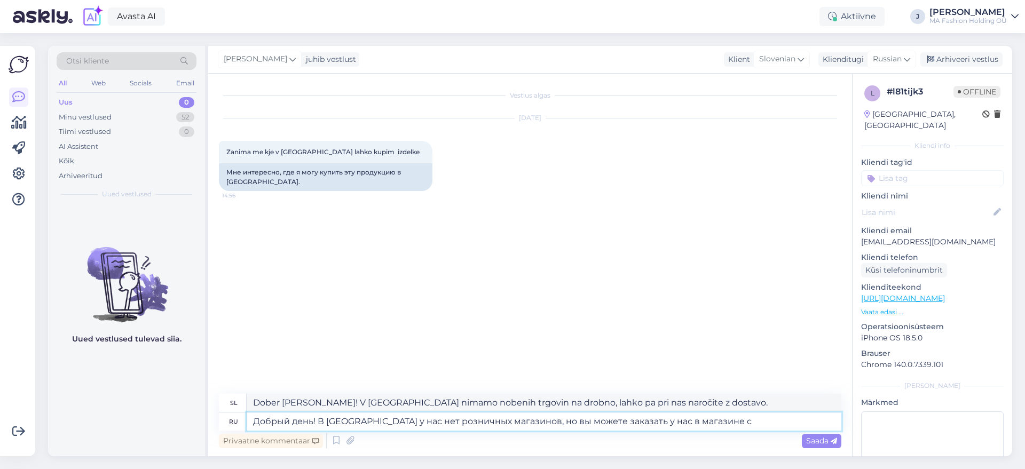
type textarea "Dober [PERSON_NAME]! V [GEOGRAPHIC_DATA] nimamo nobenih trgovin, lahko pa naroč…"
type textarea "Добрый день! В [GEOGRAPHIC_DATA] у нас нет розничных магазинов, но вы можете за…"
type textarea "Dober [PERSON_NAME]! V [GEOGRAPHIC_DATA] nimamo nobenih trgovin na drobno, lahk…"
type textarea "Добрый день! В [GEOGRAPHIC_DATA] у нас нет розничных магазинов, но вы можете за…"
type textarea "Dober [PERSON_NAME]! V [GEOGRAPHIC_DATA] nimamo nobenih trgovin, lahko pa pri n…"
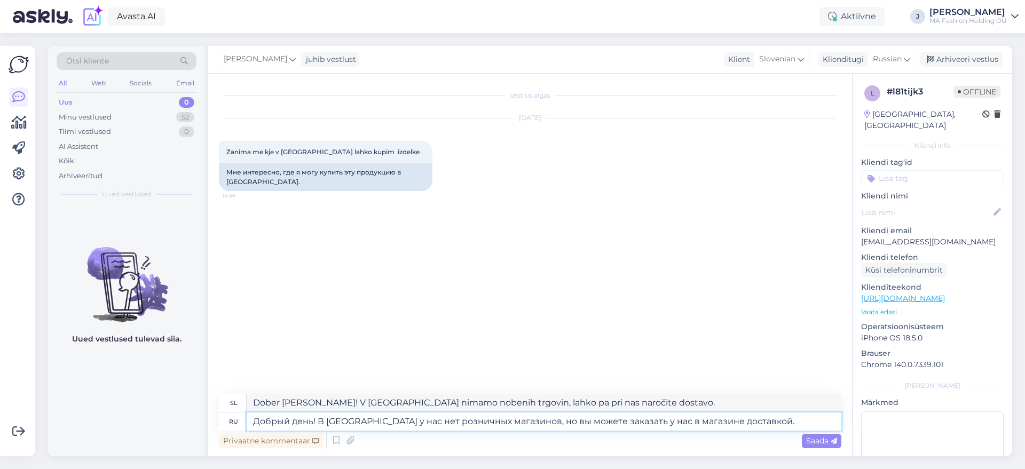
type textarea "Добрый день! В [GEOGRAPHIC_DATA] у нас нет розничных магазинов, но вы можете за…"
